Goal: Navigation & Orientation: Find specific page/section

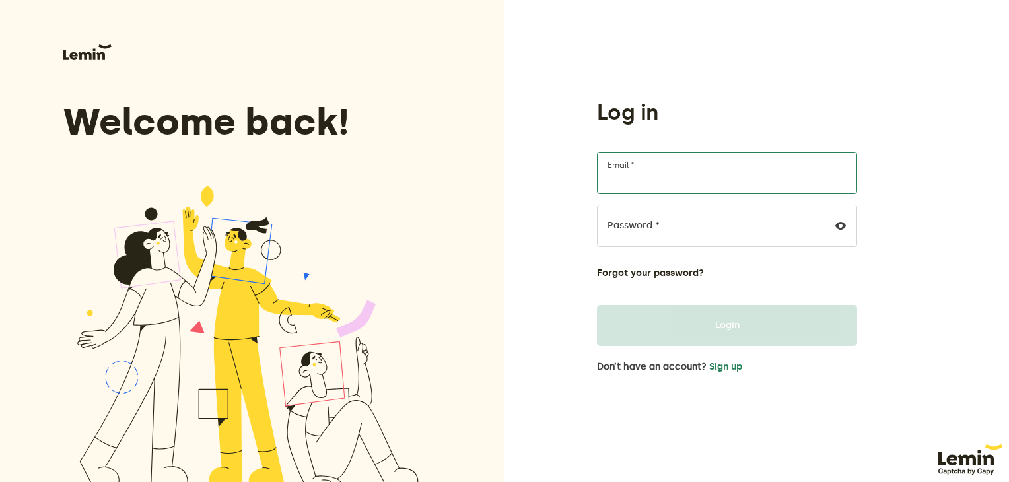
click at [685, 181] on input "Email *" at bounding box center [727, 173] width 260 height 42
click at [703, 63] on div "Log in Email * Password * Forgot your password? Login Don’t have an account? Si…" at bounding box center [727, 269] width 260 height 454
click at [653, 170] on input "Email *" at bounding box center [727, 173] width 260 height 42
type input "[EMAIL_ADDRESS][DOMAIN_NAME]"
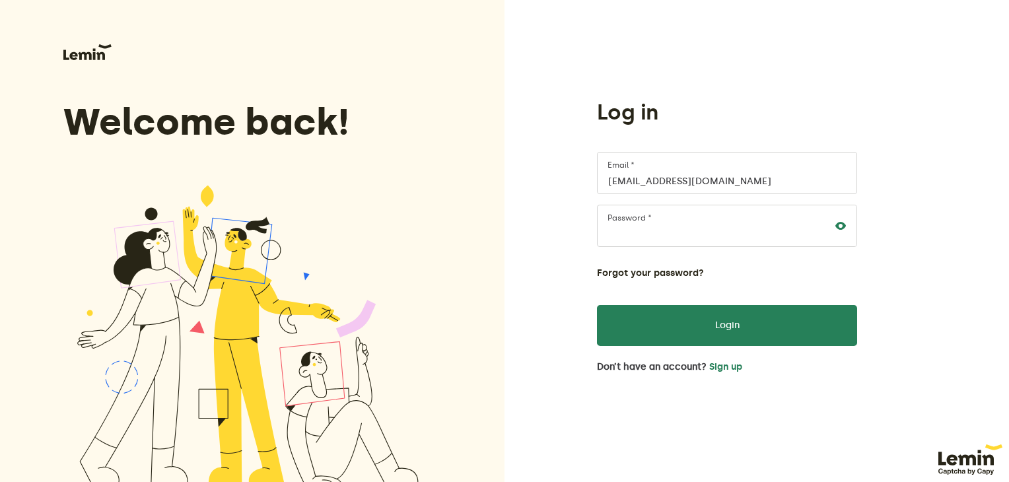
click at [839, 228] on icon at bounding box center [840, 226] width 11 height 11
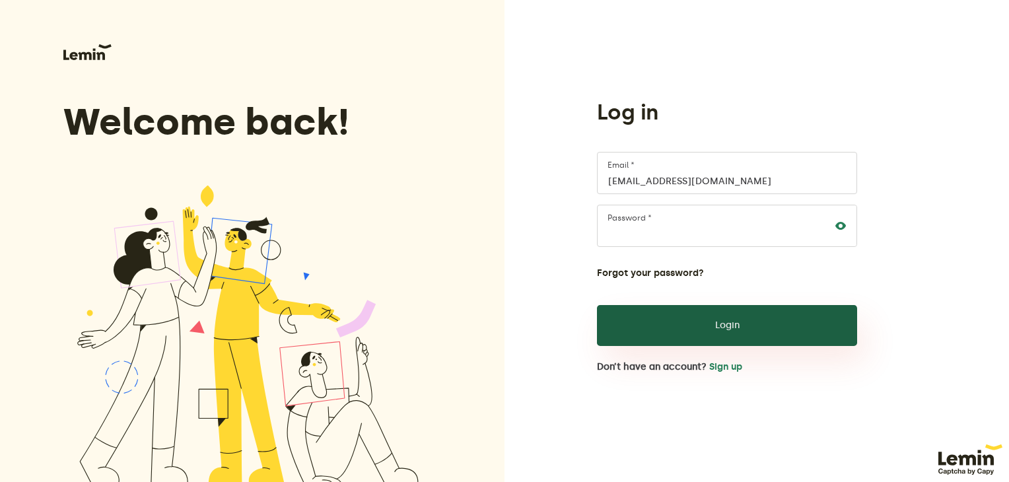
click at [790, 330] on button "Login" at bounding box center [727, 325] width 260 height 41
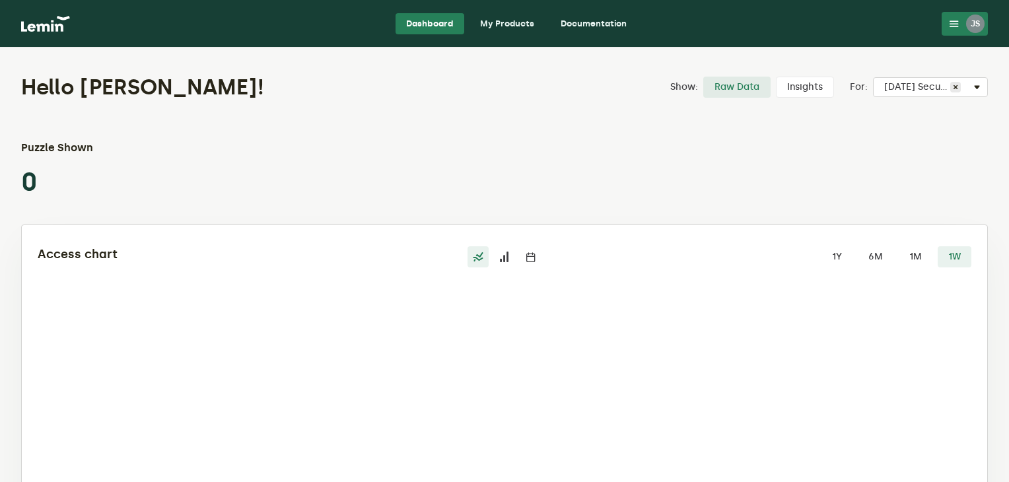
click at [509, 20] on link "My Products" at bounding box center [507, 23] width 75 height 21
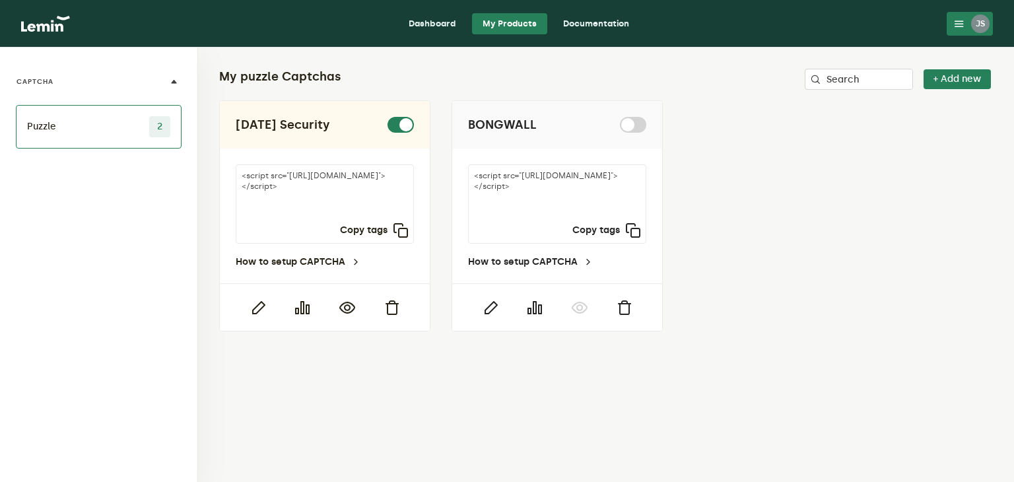
click at [428, 17] on link "Dashboard" at bounding box center [432, 23] width 69 height 21
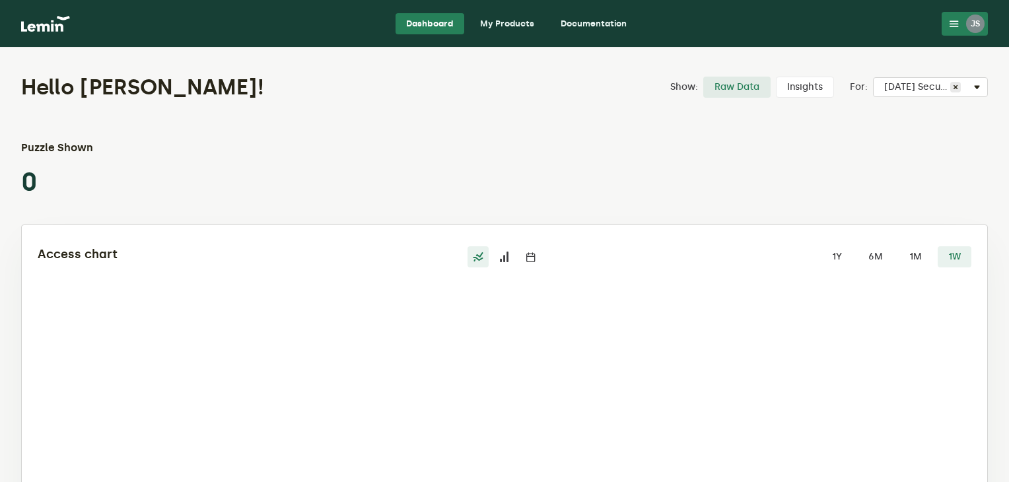
click at [503, 20] on link "My Products" at bounding box center [507, 23] width 75 height 21
